Goal: Information Seeking & Learning: Check status

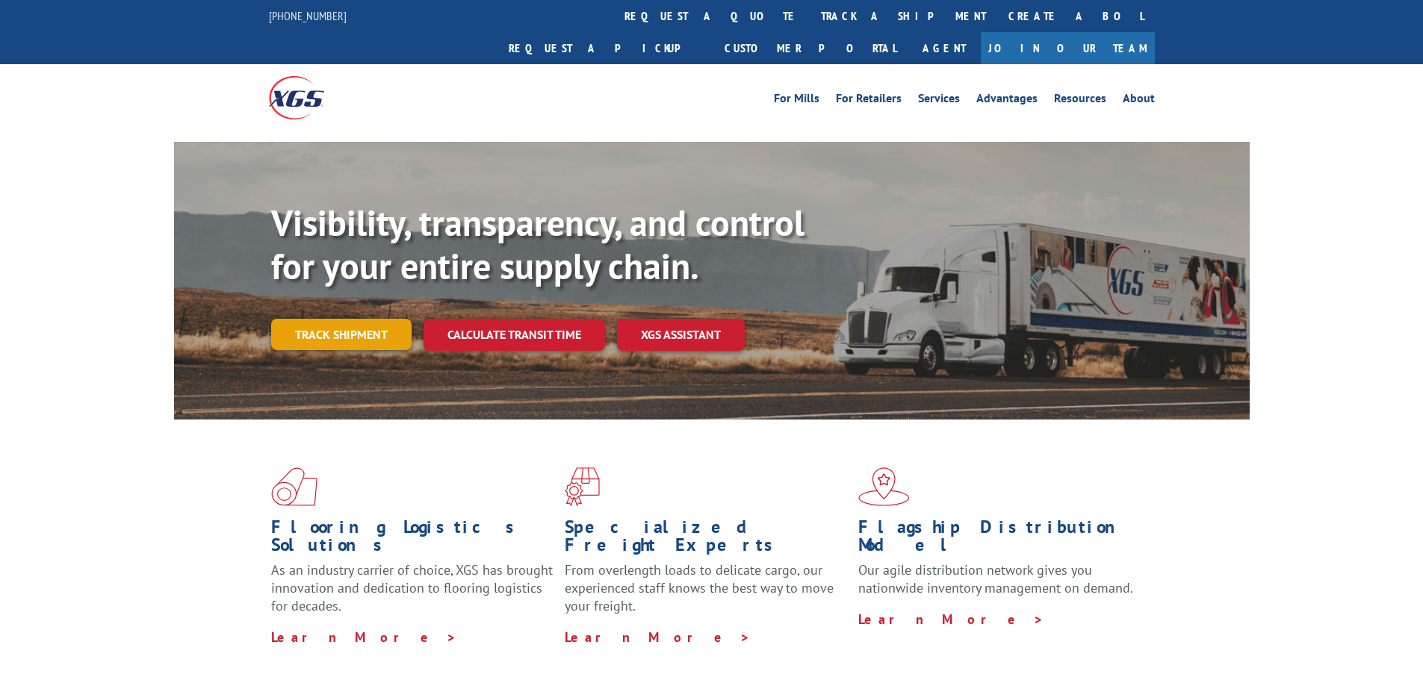
click at [380, 319] on link "Track shipment" at bounding box center [341, 334] width 140 height 31
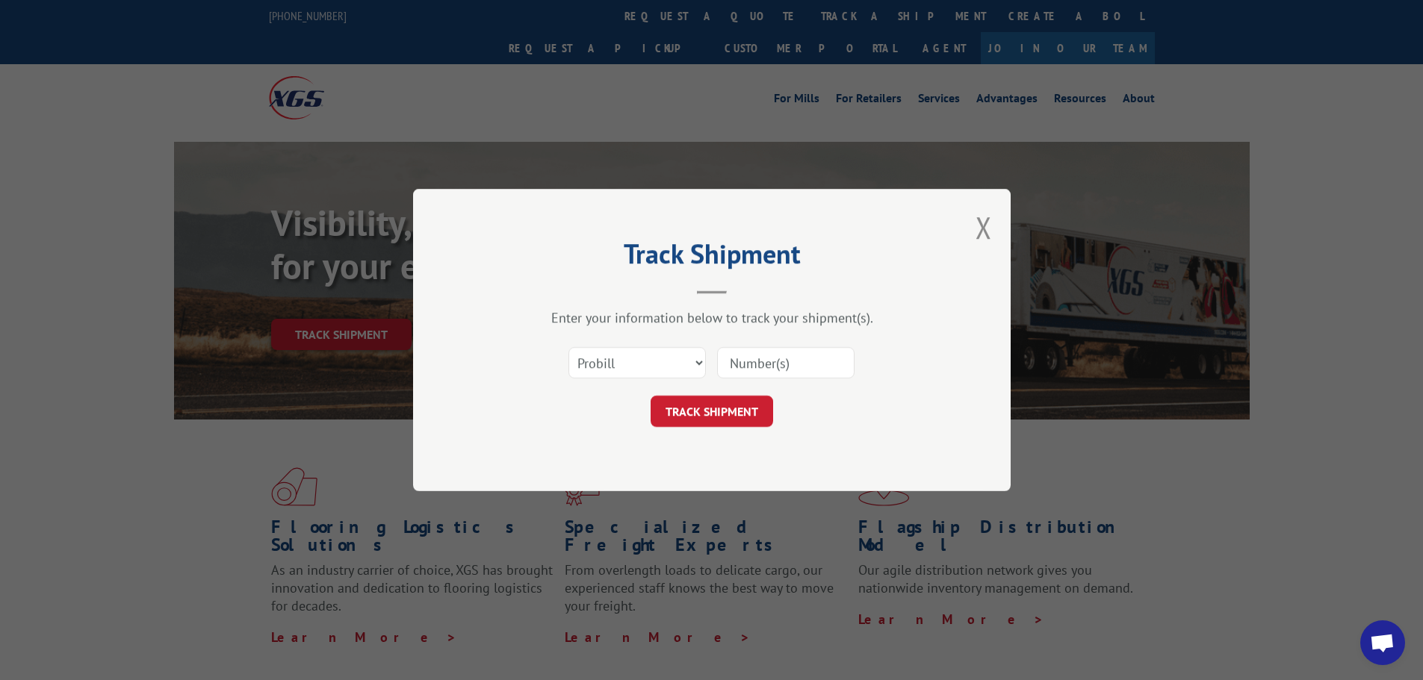
drag, startPoint x: 795, startPoint y: 379, endPoint x: 788, endPoint y: 355, distance: 25.0
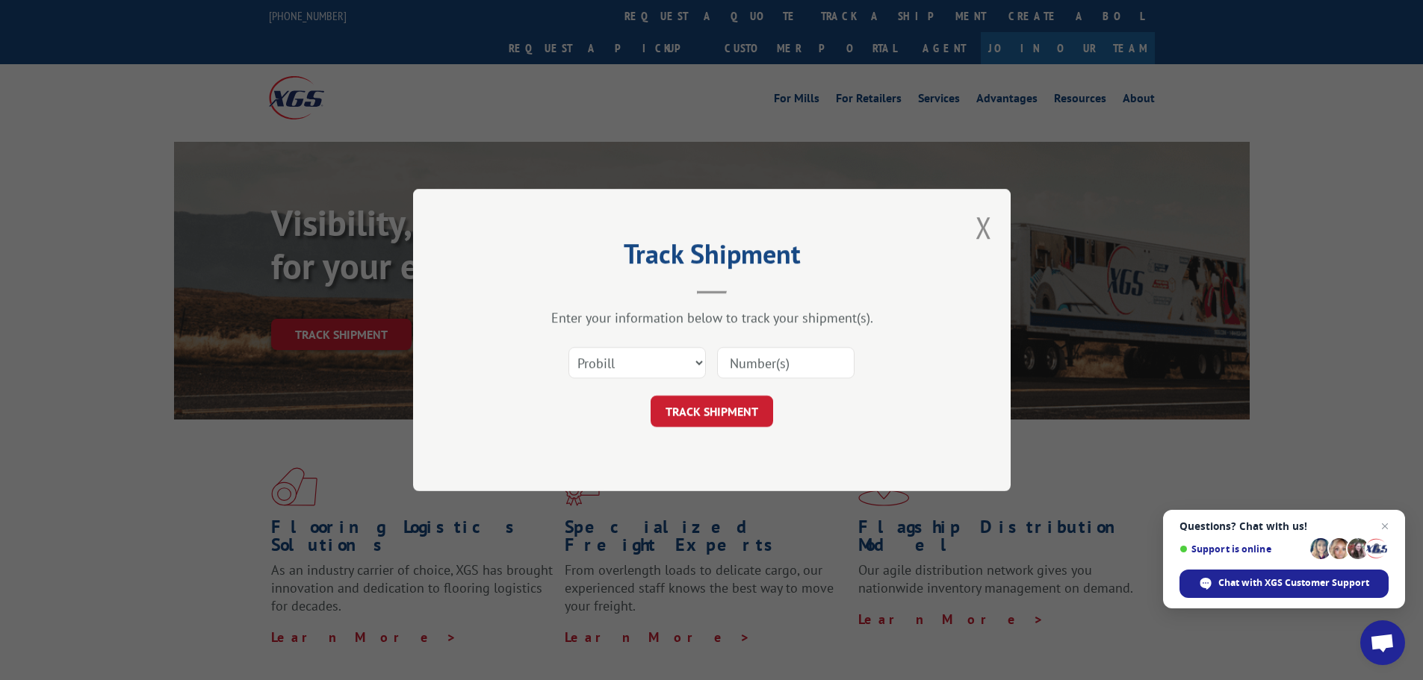
paste input "15476967"
type input "15476967"
click at [722, 406] on button "TRACK SHIPMENT" at bounding box center [711, 411] width 122 height 31
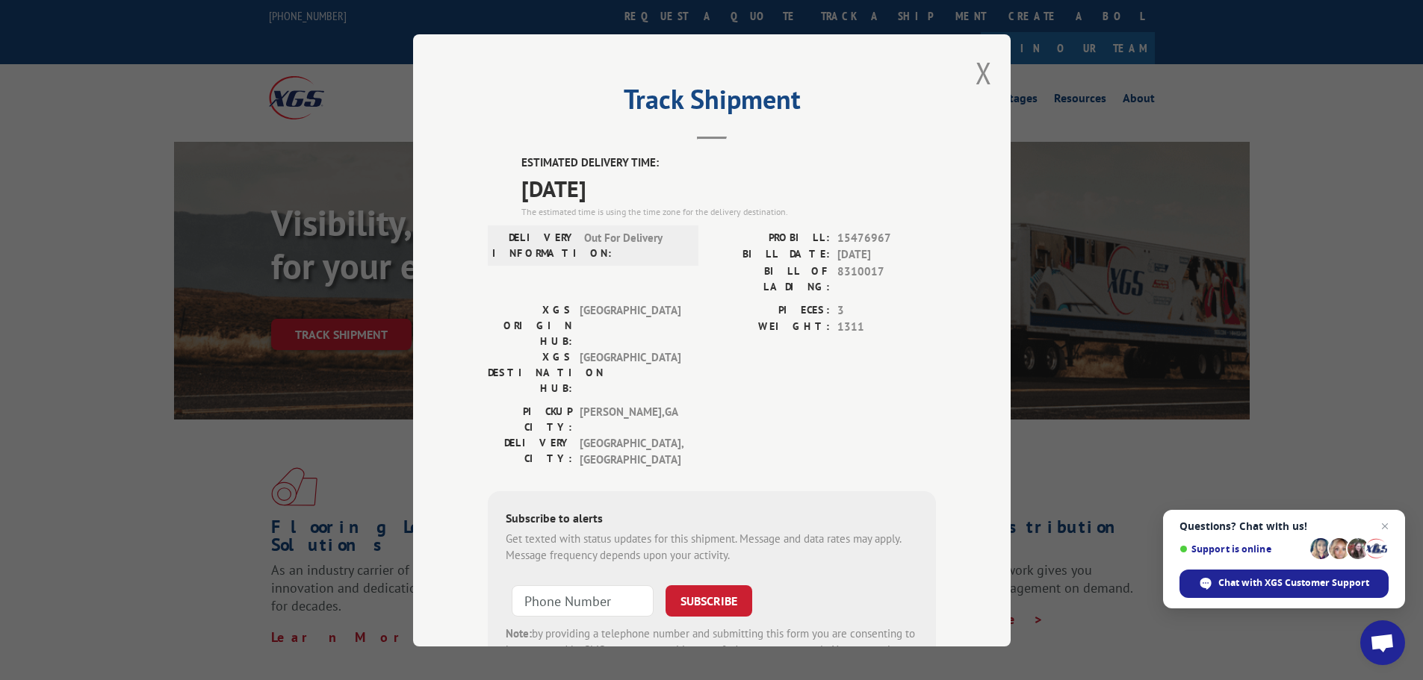
click at [1295, 367] on div "Track Shipment ESTIMATED DELIVERY TIME: [DATE] The estimated time is using the …" at bounding box center [711, 340] width 1423 height 680
click at [178, 292] on div "Track Shipment ESTIMATED DELIVERY TIME: [DATE] The estimated time is using the …" at bounding box center [711, 340] width 1423 height 680
click at [1269, 232] on div "Track Shipment ESTIMATED DELIVERY TIME: [DATE] The estimated time is using the …" at bounding box center [711, 340] width 1423 height 680
click at [1207, 311] on div "Track Shipment ESTIMATED DELIVERY TIME: [DATE] The estimated time is using the …" at bounding box center [711, 340] width 1423 height 680
click at [1207, 420] on div "Track Shipment ESTIMATED DELIVERY TIME: [DATE] The estimated time is using the …" at bounding box center [711, 340] width 1423 height 680
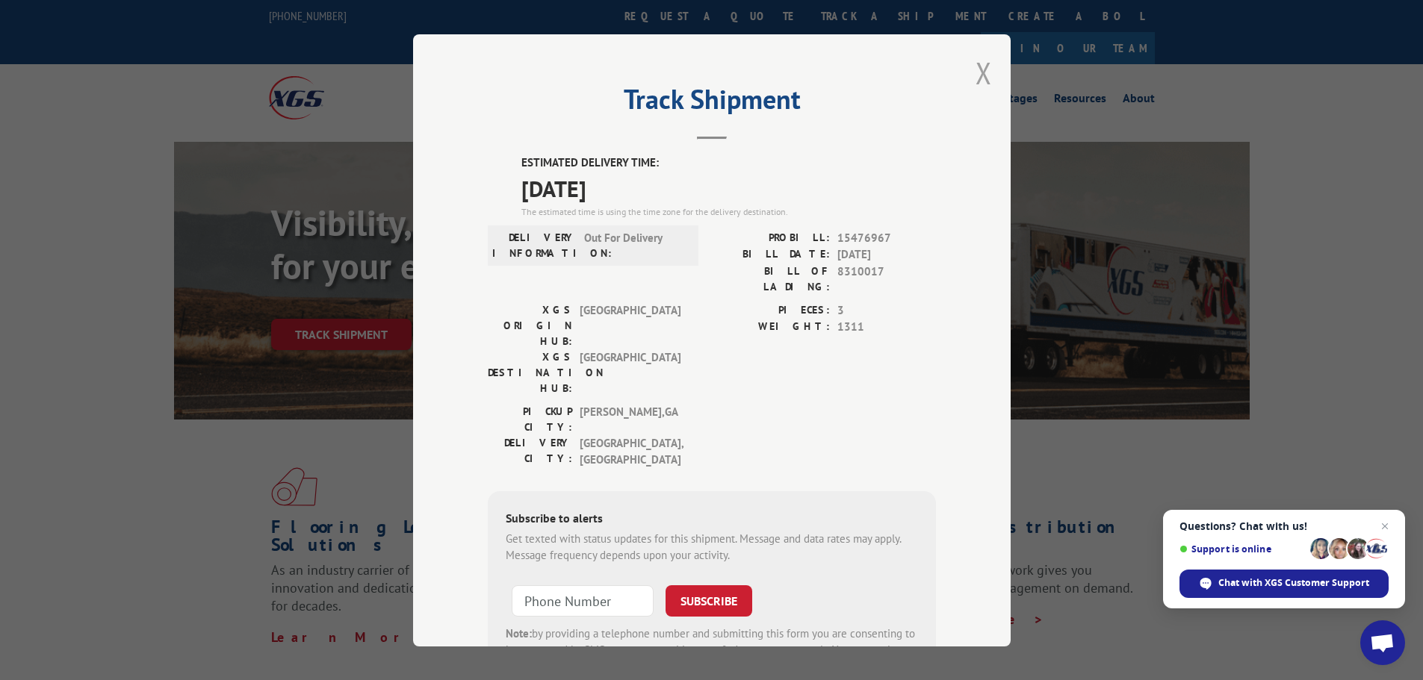
click at [975, 72] on button "Close modal" at bounding box center [983, 73] width 16 height 40
